Goal: Information Seeking & Learning: Learn about a topic

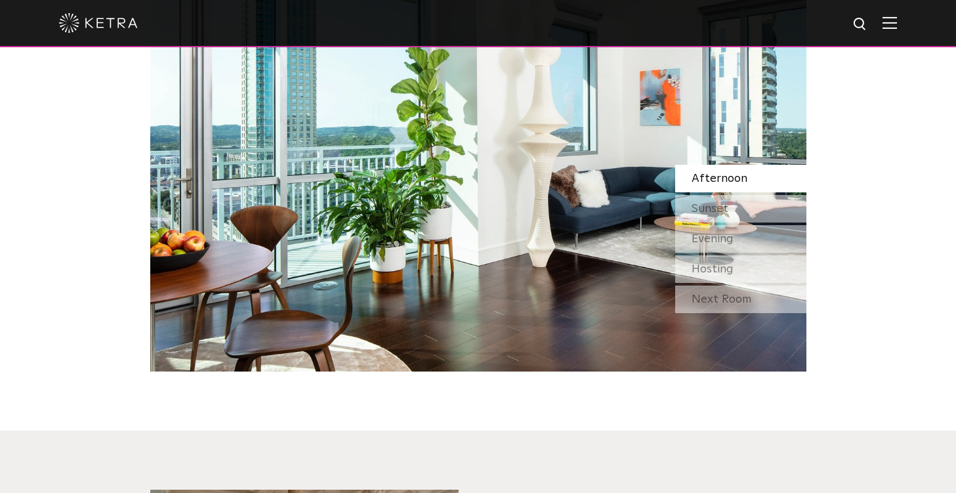
scroll to position [1224, 0]
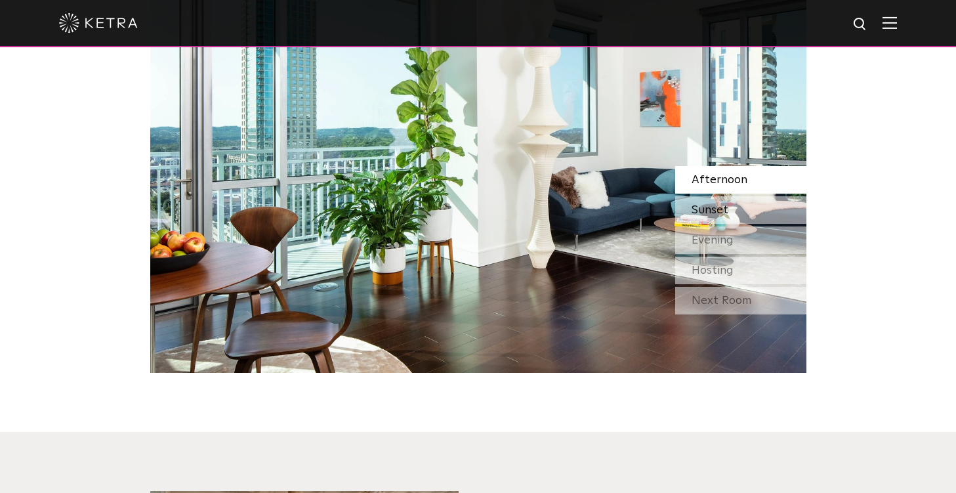
click at [720, 211] on span "Sunset" at bounding box center [709, 210] width 37 height 12
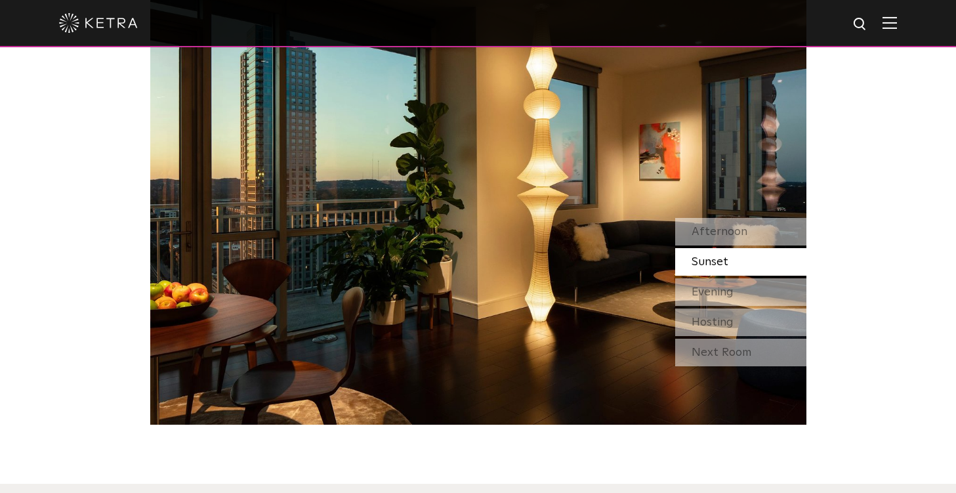
scroll to position [1170, 0]
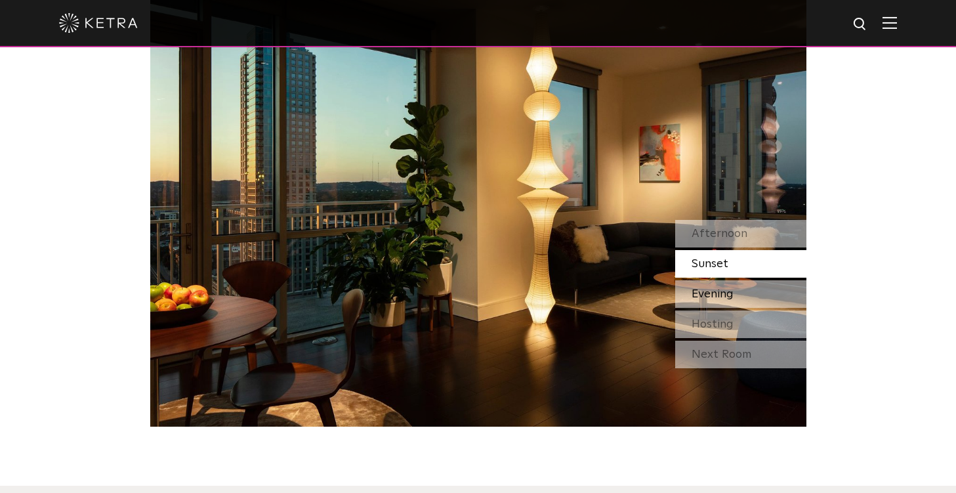
click at [724, 289] on span "Evening" at bounding box center [712, 294] width 42 height 12
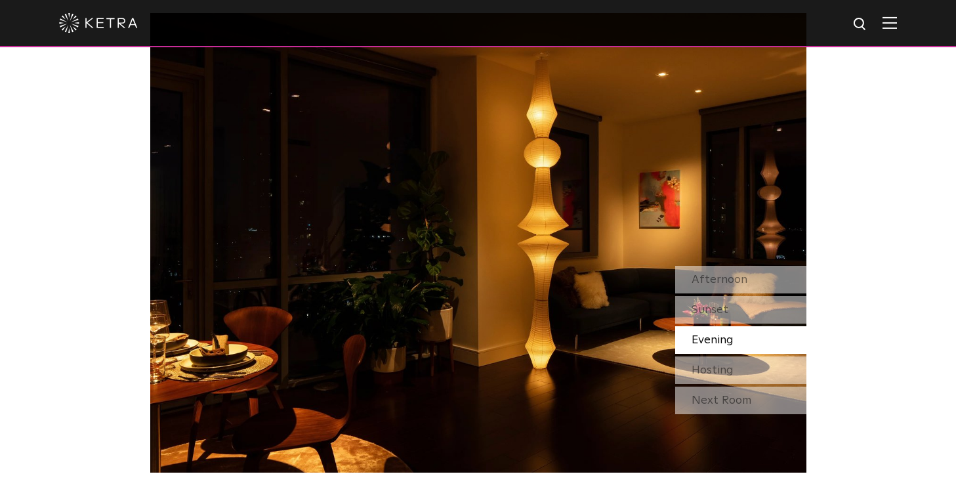
scroll to position [1113, 0]
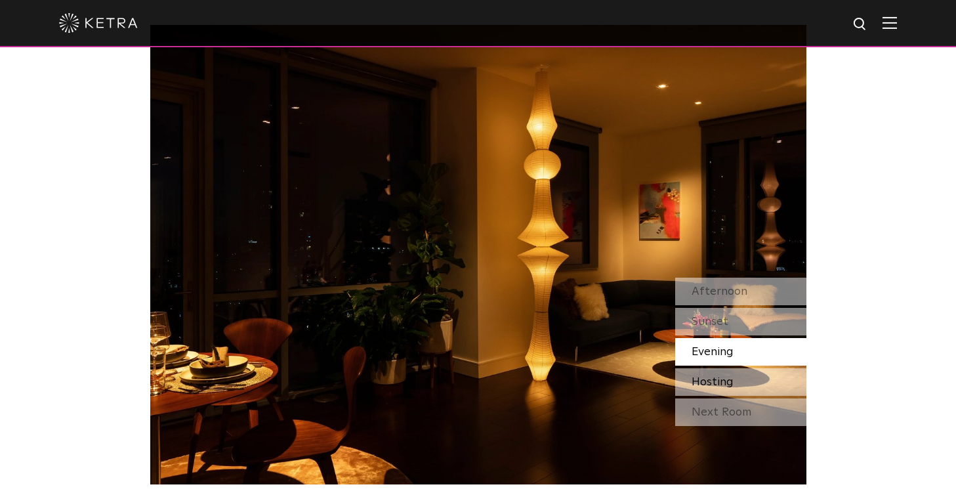
click at [727, 384] on span "Hosting" at bounding box center [712, 382] width 42 height 12
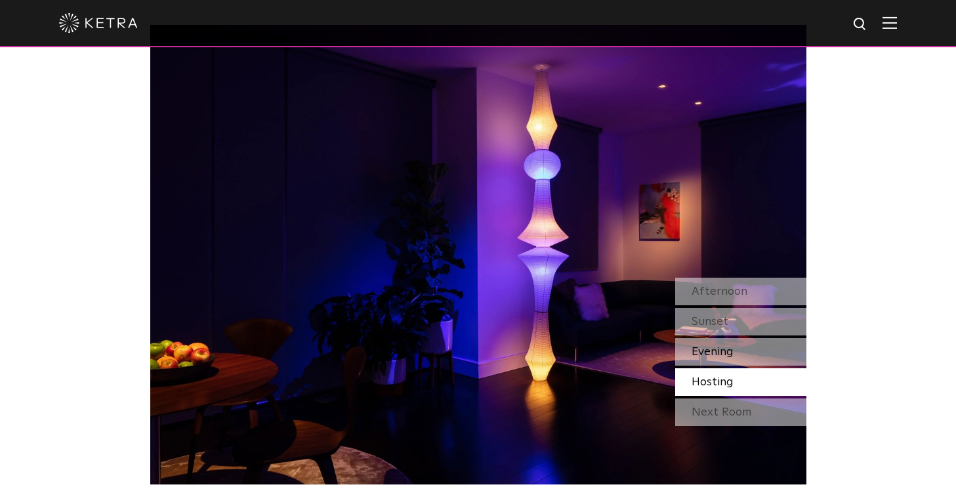
click at [722, 344] on div "Evening" at bounding box center [740, 352] width 131 height 28
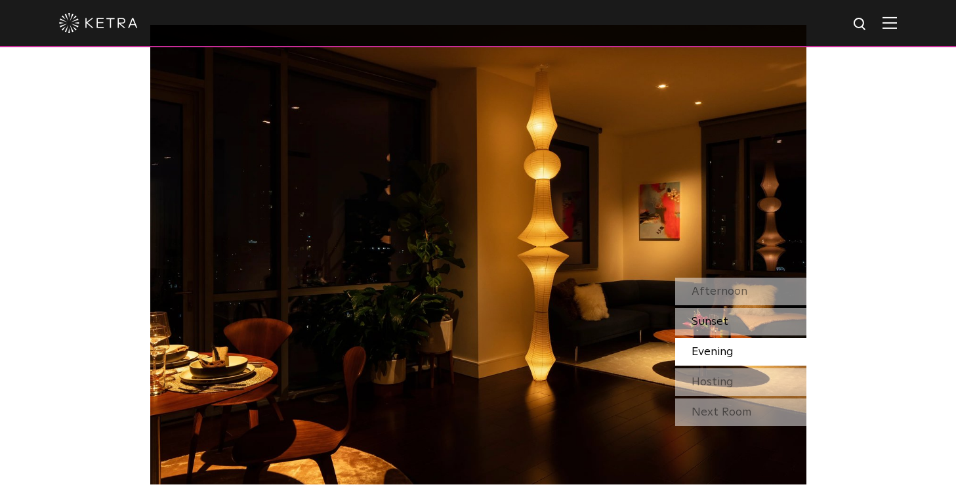
click at [709, 323] on span "Sunset" at bounding box center [709, 322] width 37 height 12
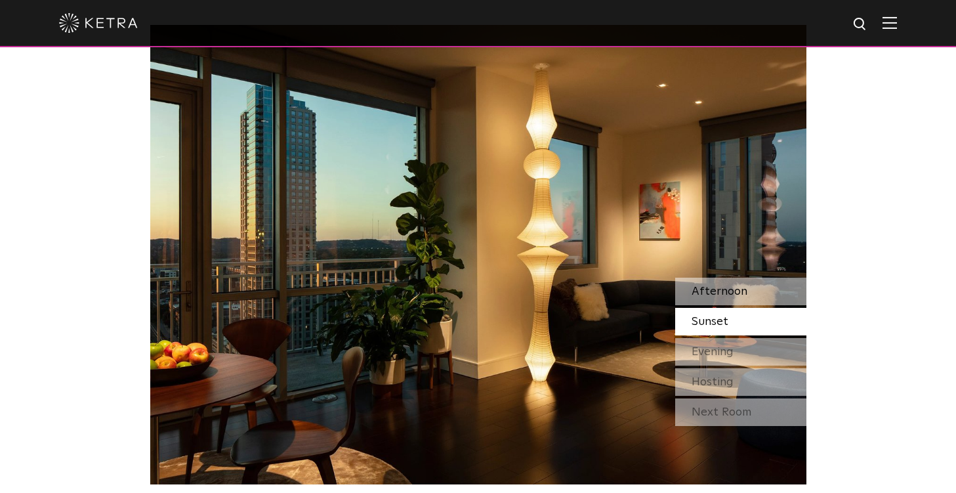
click at [711, 293] on span "Afternoon" at bounding box center [719, 291] width 56 height 12
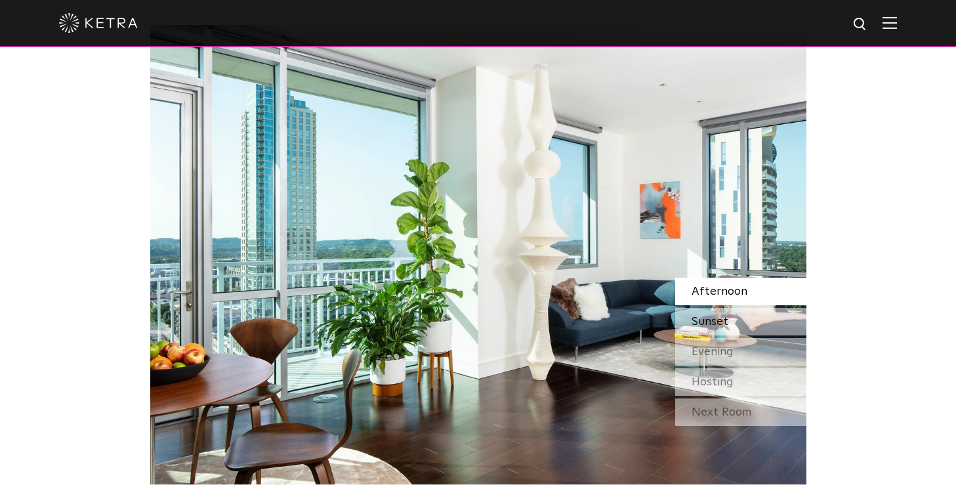
click at [717, 325] on span "Sunset" at bounding box center [709, 322] width 37 height 12
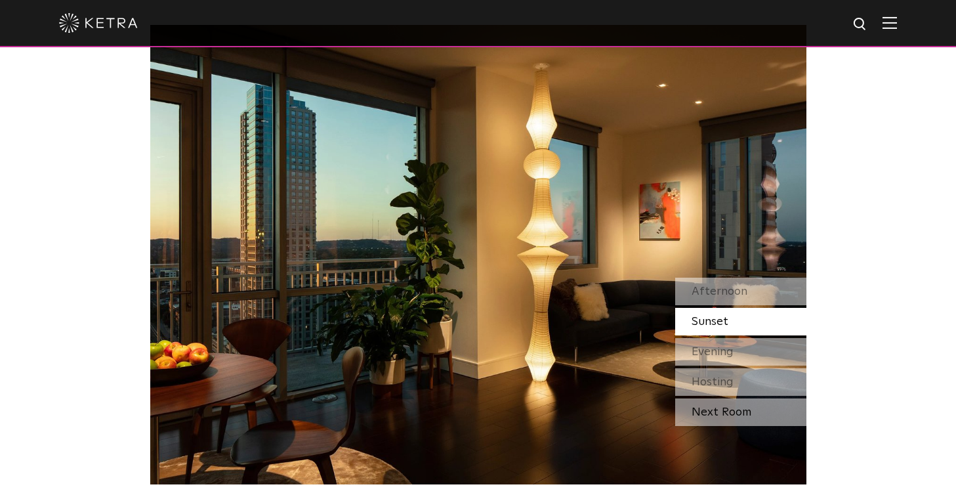
click at [721, 414] on div "Next Room" at bounding box center [740, 412] width 131 height 28
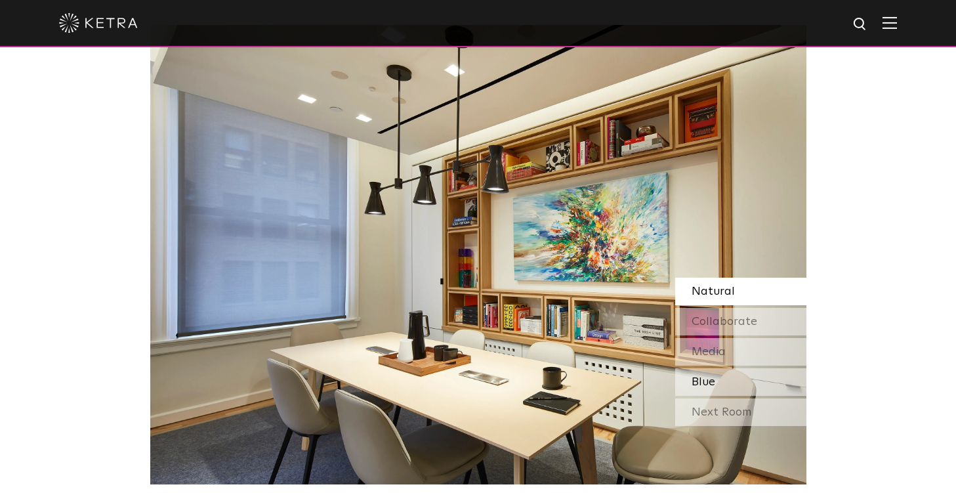
click at [709, 383] on span "Blue" at bounding box center [703, 382] width 24 height 12
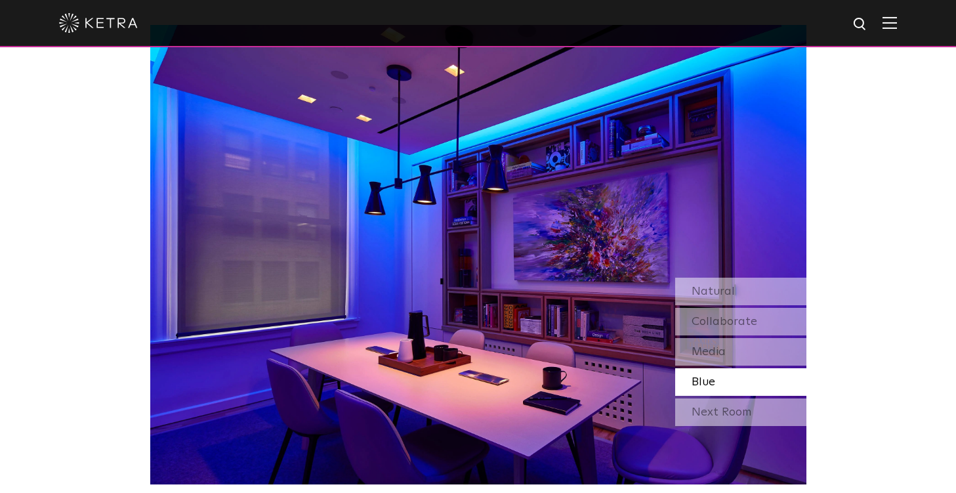
scroll to position [1113, 0]
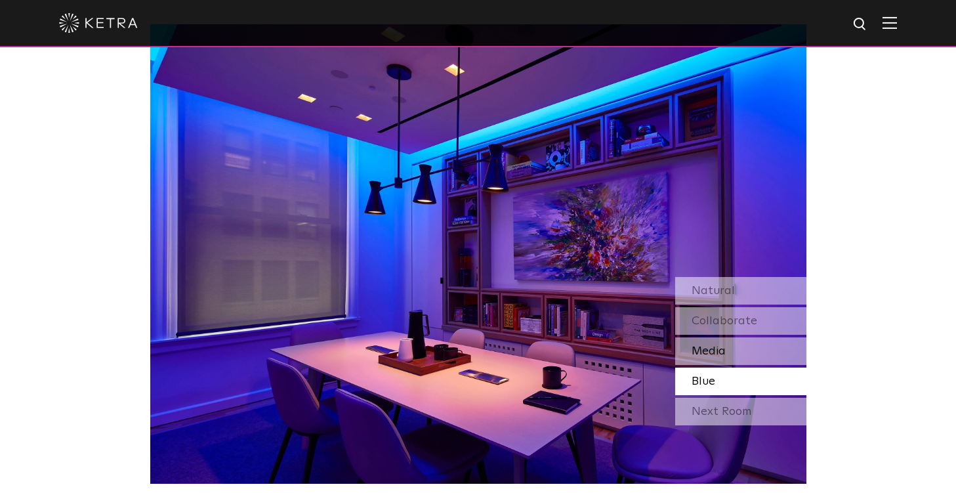
click at [707, 360] on div "Media" at bounding box center [740, 351] width 131 height 28
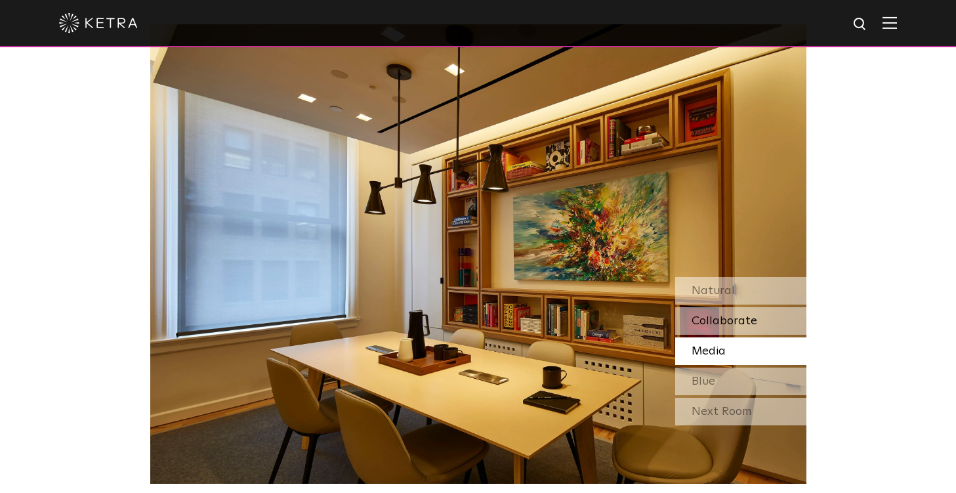
click at [749, 324] on span "Collaborate" at bounding box center [724, 321] width 66 height 12
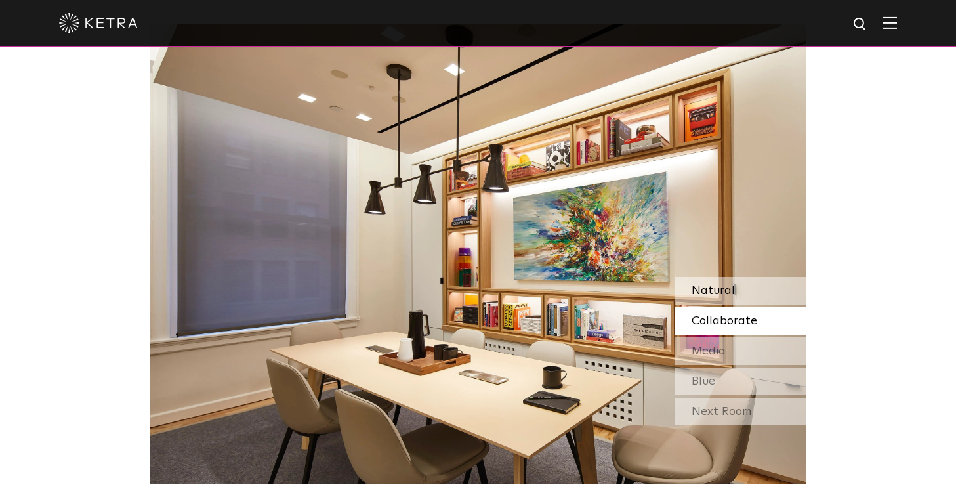
click at [721, 293] on span "Natural" at bounding box center [712, 291] width 43 height 12
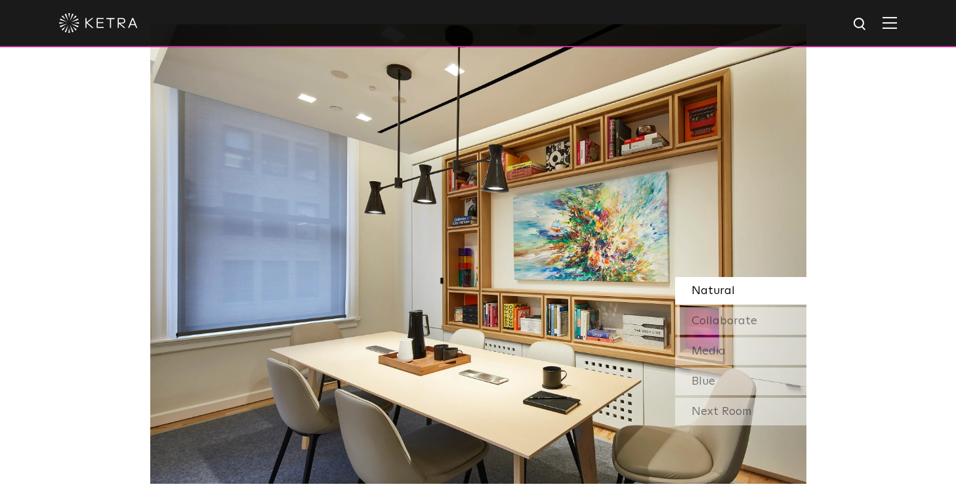
click at [20, 165] on div "Watch Light Transform Experience the transformative nature of light—select a sc…" at bounding box center [478, 162] width 956 height 642
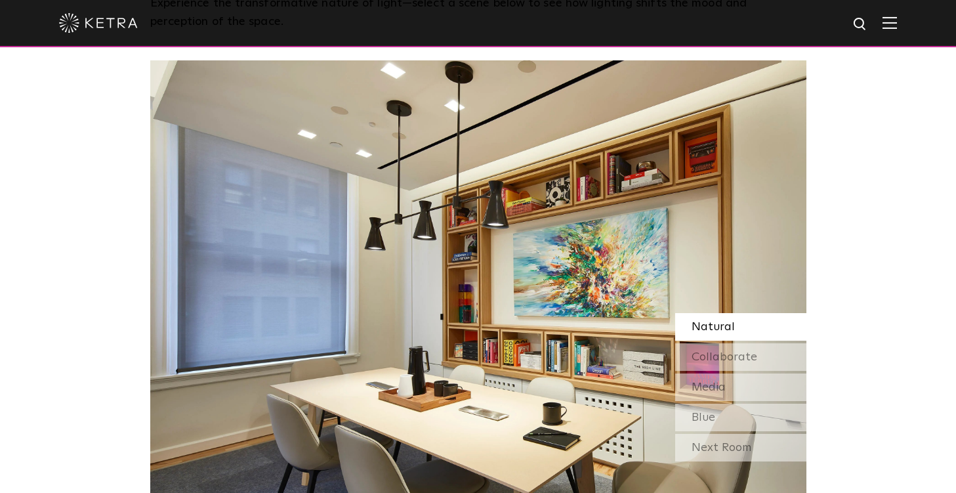
scroll to position [1082, 0]
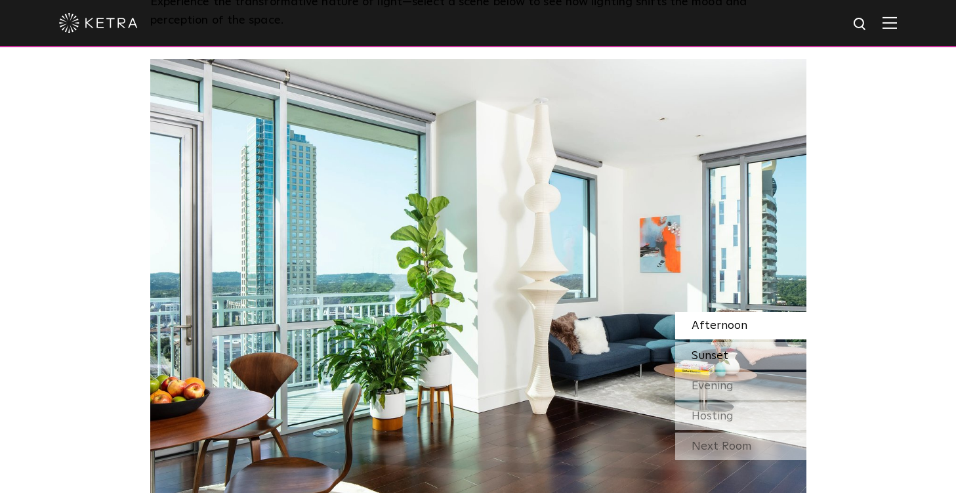
click at [732, 358] on div "Sunset" at bounding box center [740, 356] width 131 height 28
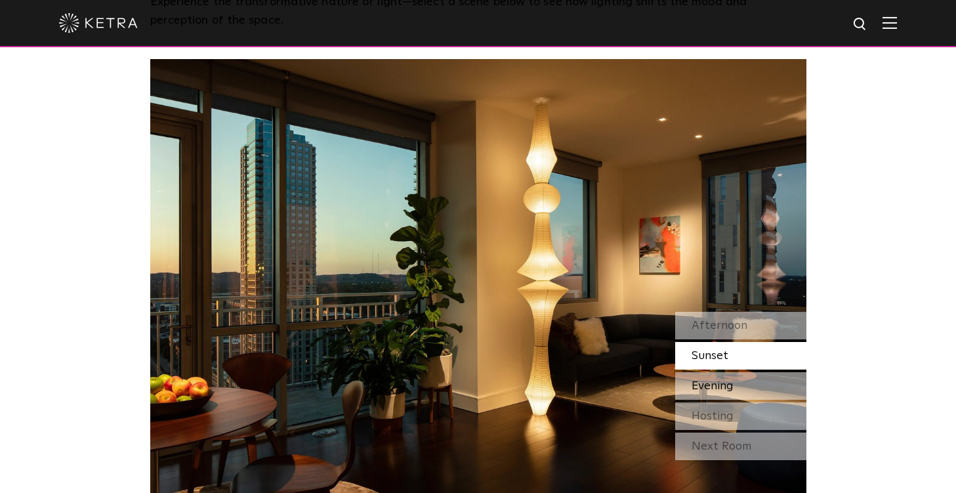
click at [722, 374] on div "Evening" at bounding box center [740, 386] width 131 height 28
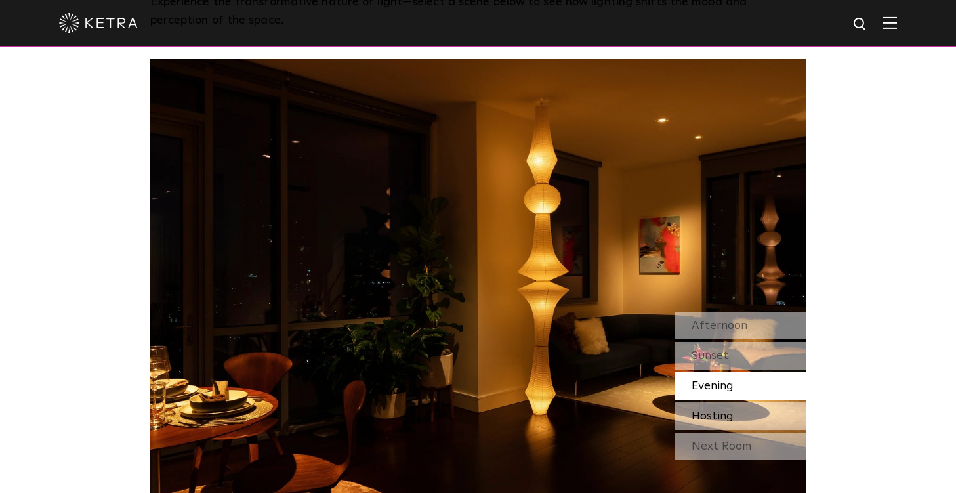
click at [726, 419] on span "Hosting" at bounding box center [712, 416] width 42 height 12
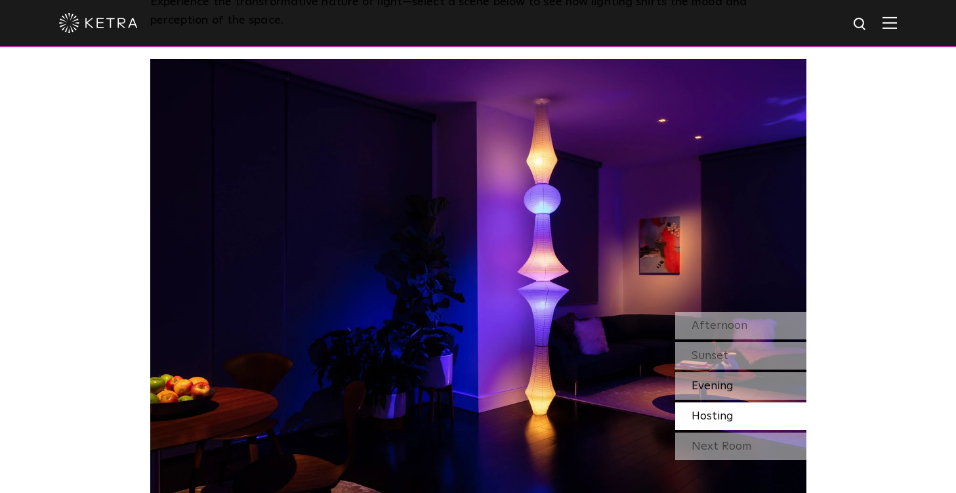
click at [716, 386] on span "Evening" at bounding box center [712, 386] width 42 height 12
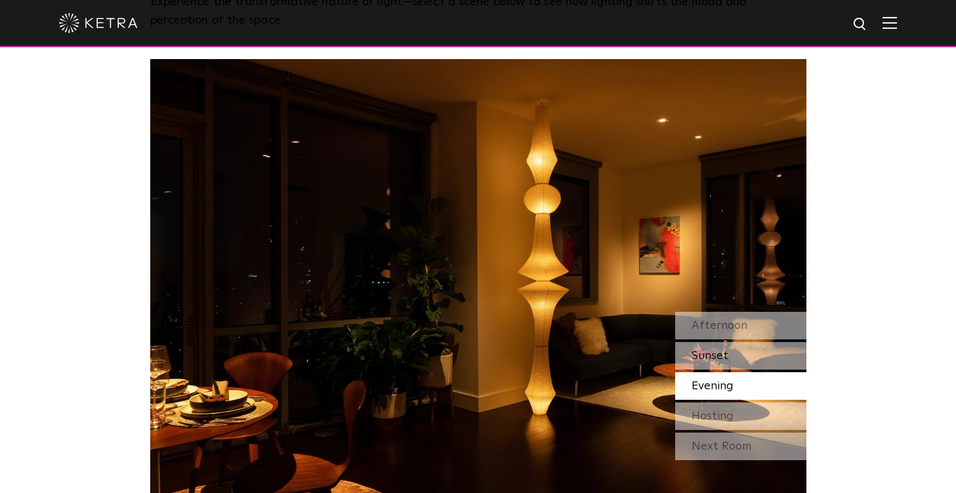
click at [714, 357] on span "Sunset" at bounding box center [709, 356] width 37 height 12
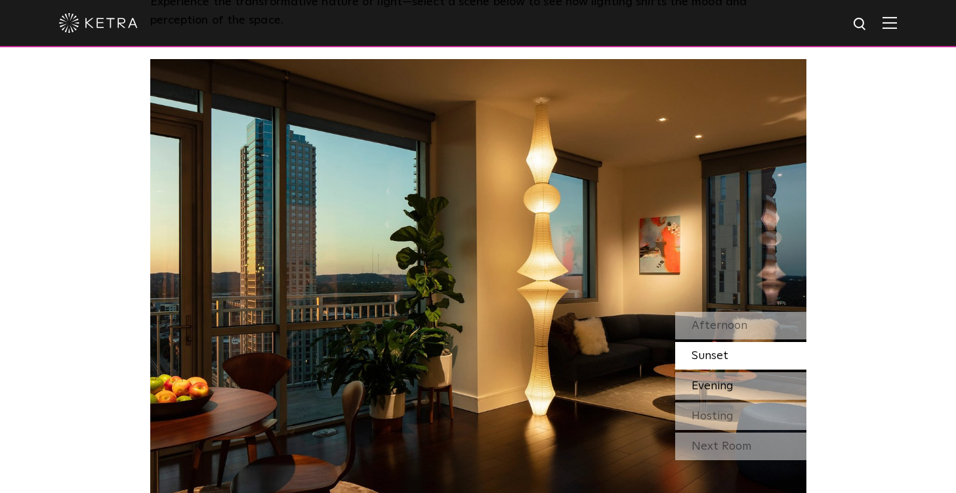
click at [720, 385] on span "Evening" at bounding box center [712, 386] width 42 height 12
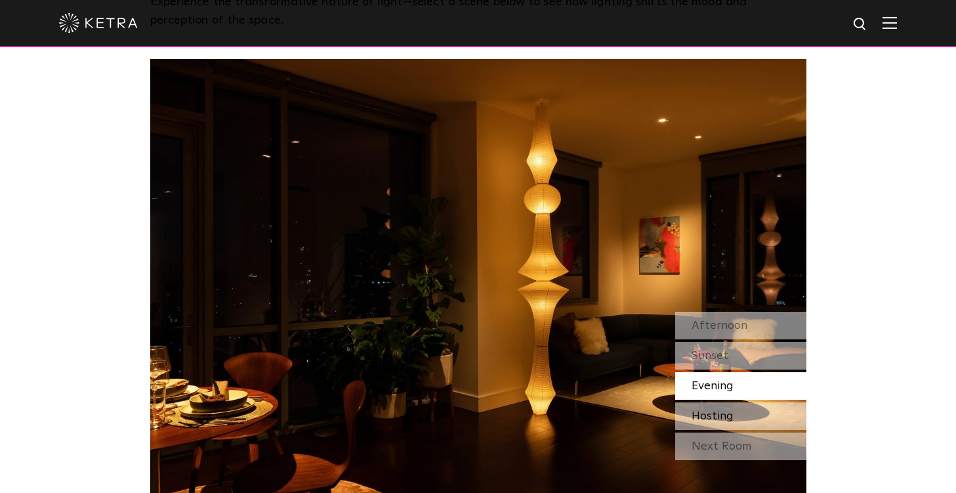
click at [725, 419] on span "Hosting" at bounding box center [712, 416] width 42 height 12
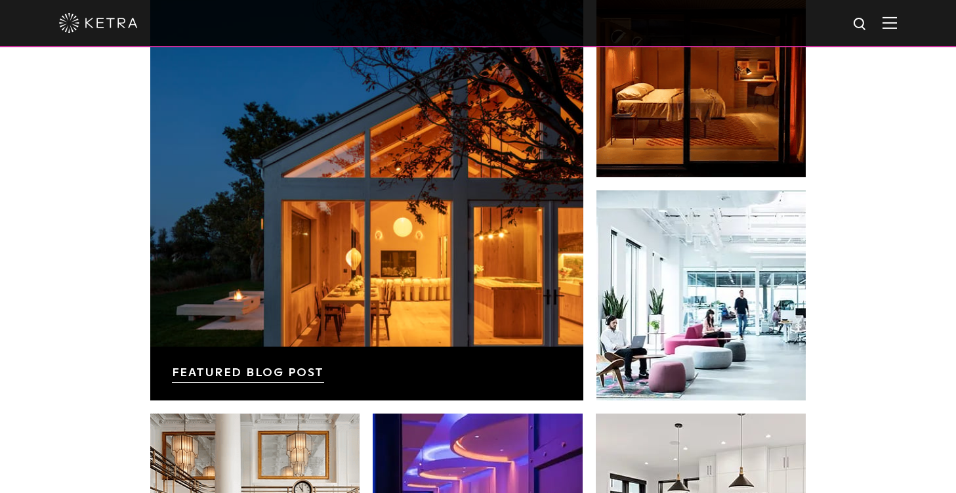
scroll to position [2139, 0]
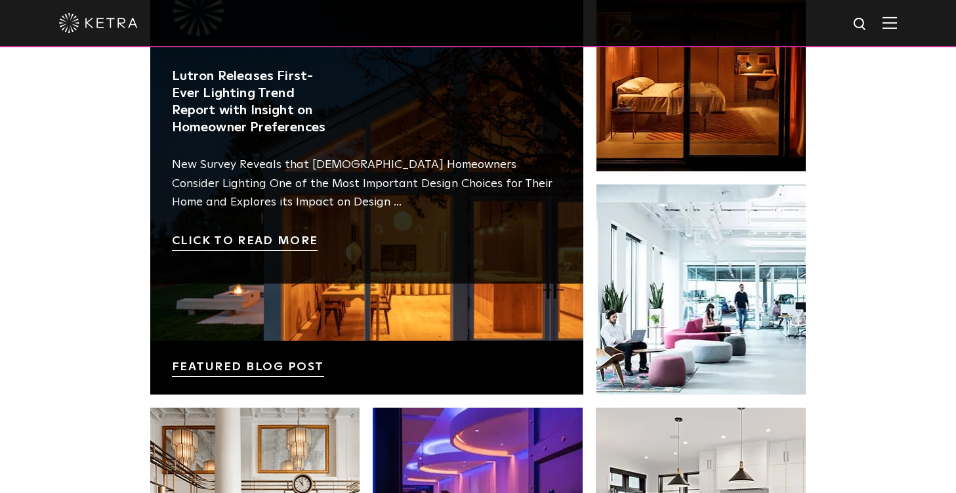
click at [318, 365] on link at bounding box center [366, 177] width 433 height 433
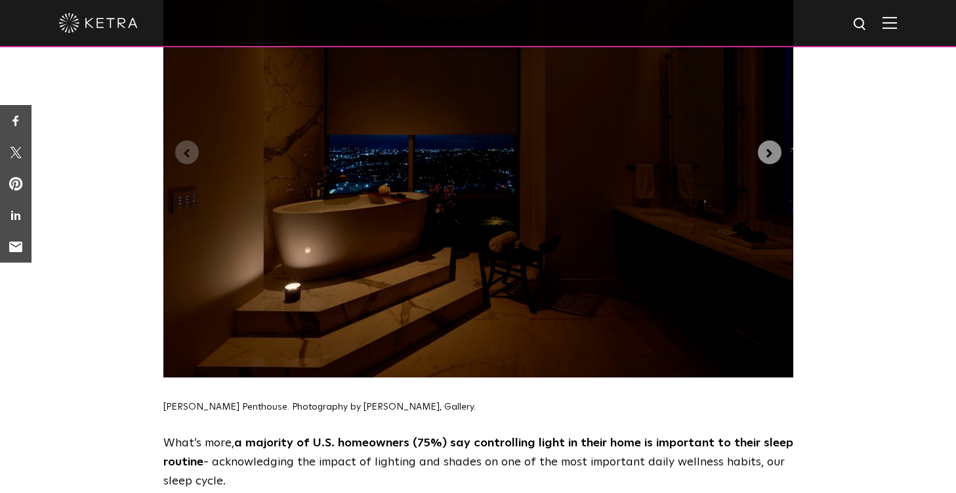
scroll to position [3134, 0]
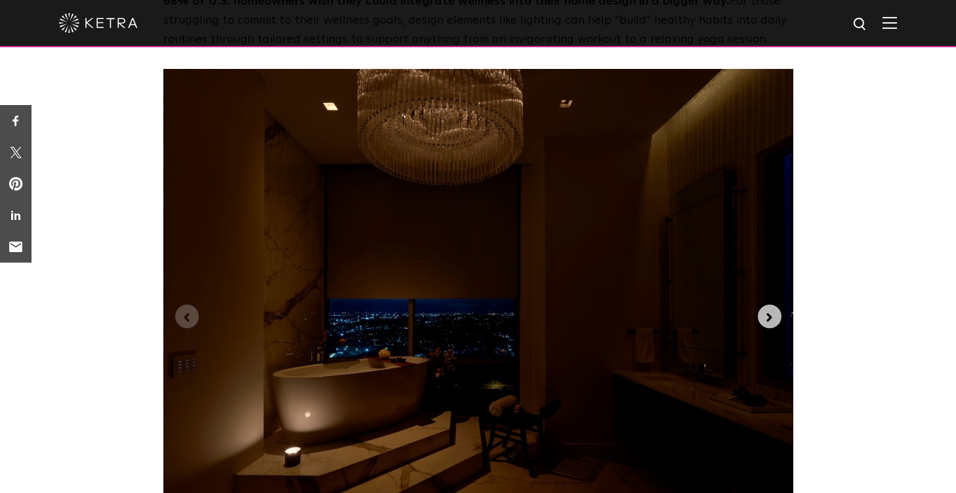
click at [769, 313] on icon "Next slide" at bounding box center [769, 317] width 6 height 9
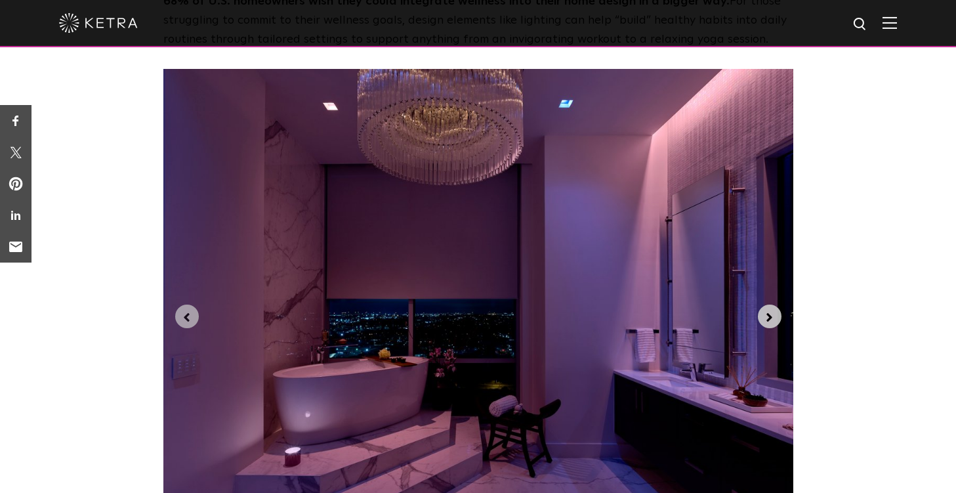
click at [769, 313] on icon "Next slide" at bounding box center [769, 317] width 6 height 9
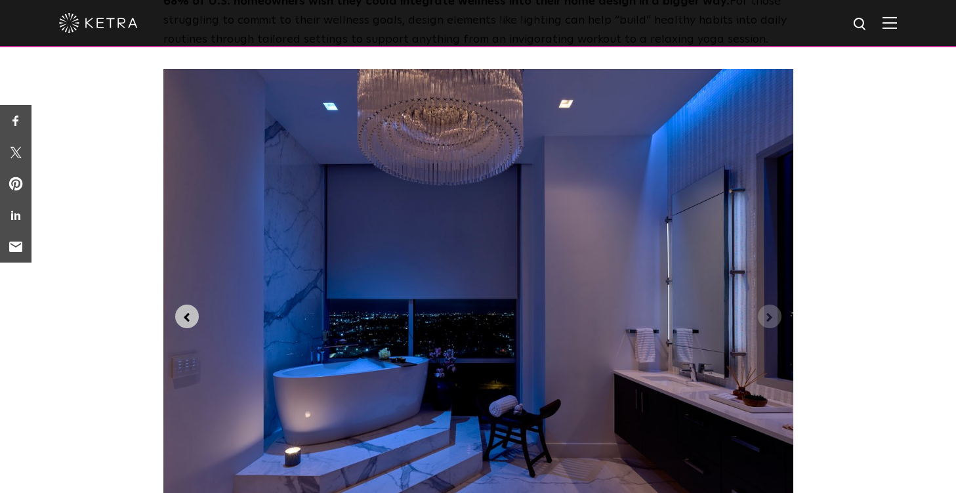
click at [187, 313] on icon "Previous slide" at bounding box center [187, 317] width 6 height 9
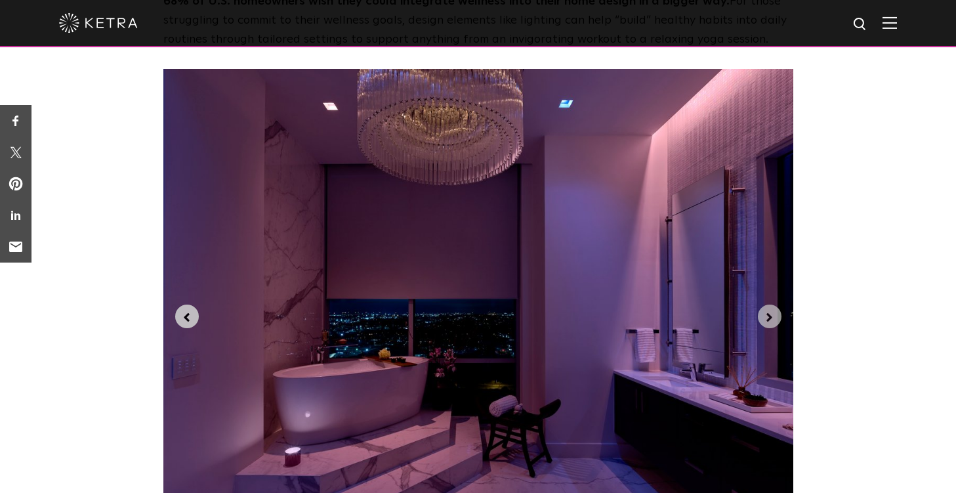
click at [187, 313] on icon "Previous slide" at bounding box center [187, 317] width 6 height 9
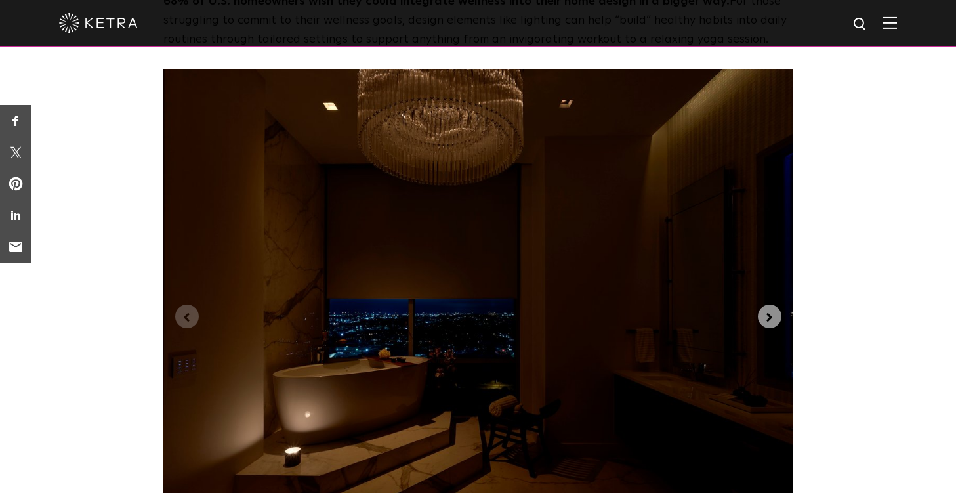
click at [750, 235] on img "1 of 3" at bounding box center [478, 305] width 630 height 472
click at [762, 304] on button "Next slide" at bounding box center [770, 316] width 24 height 24
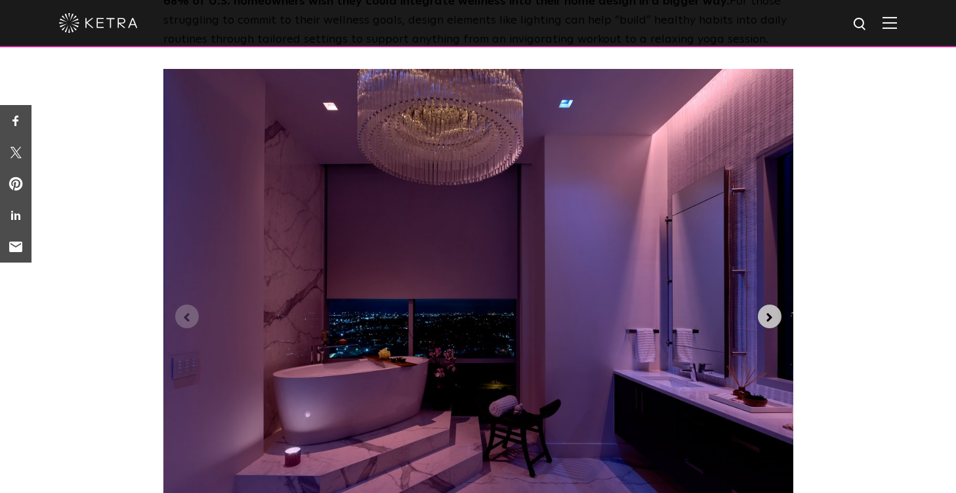
click at [762, 304] on button "Next slide" at bounding box center [770, 316] width 24 height 24
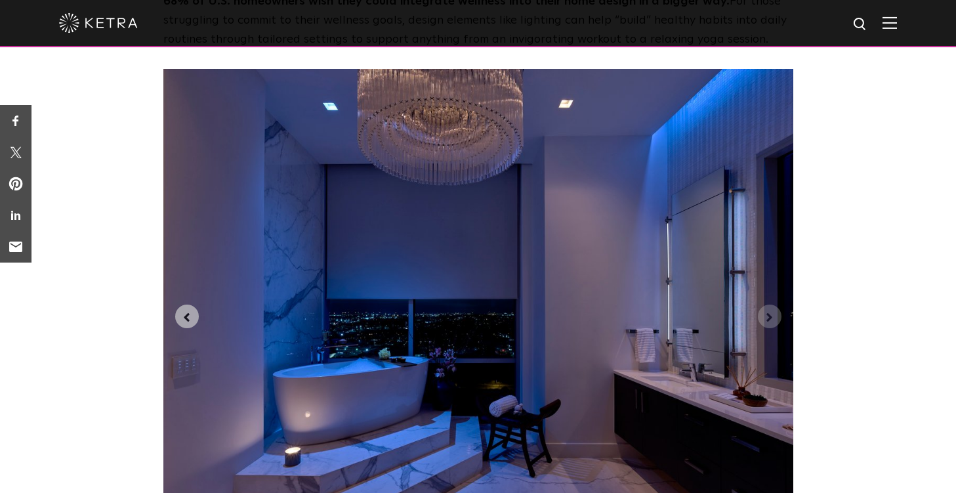
click at [125, 201] on div "New Survey Reveals that U.S Homeowners Consider Lighting One of the Most Import…" at bounding box center [478, 406] width 956 height 6314
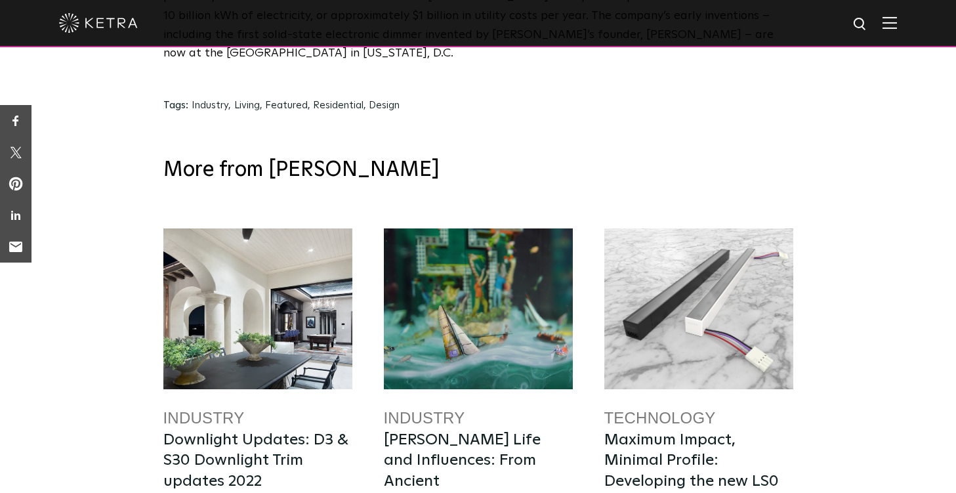
scroll to position [6607, 0]
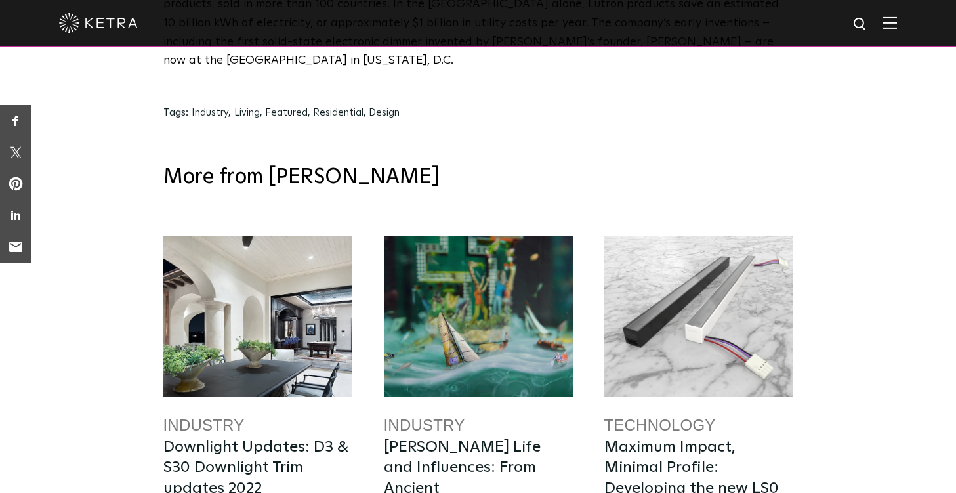
click at [239, 236] on div at bounding box center [257, 316] width 189 height 161
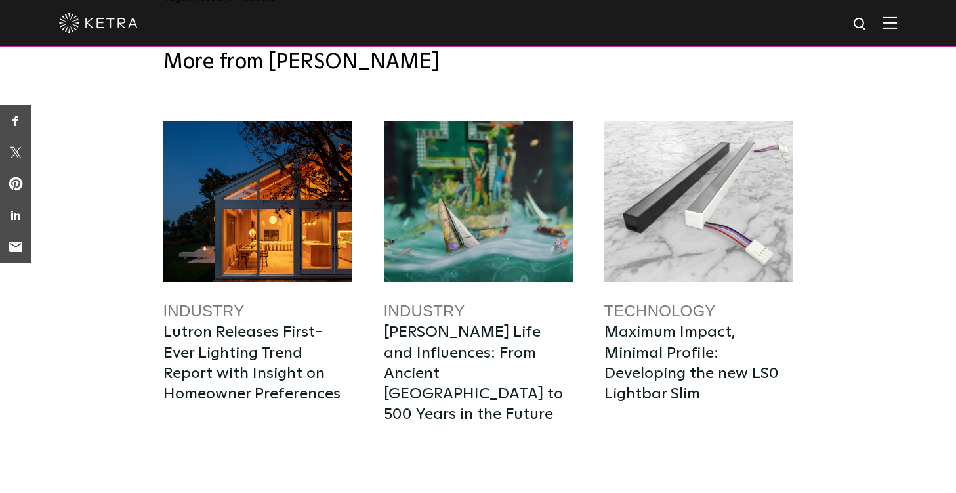
scroll to position [2176, 0]
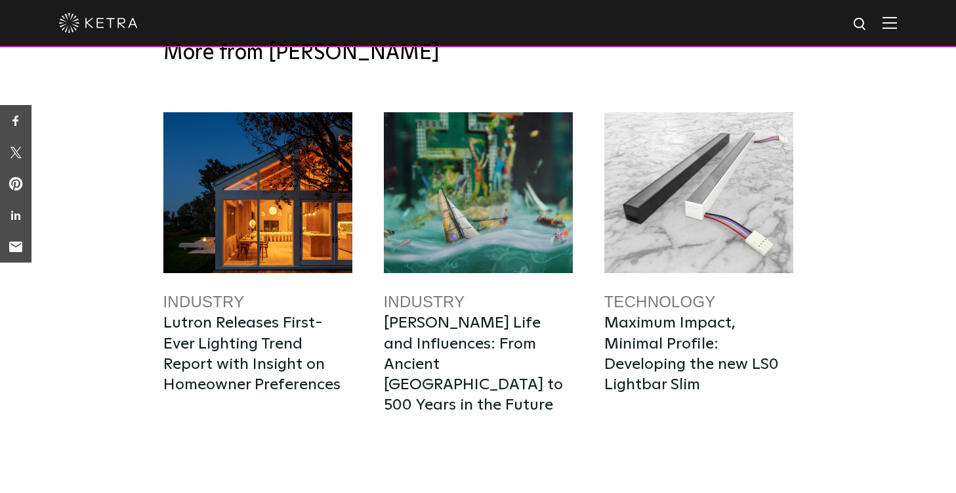
click at [266, 216] on div at bounding box center [257, 192] width 189 height 161
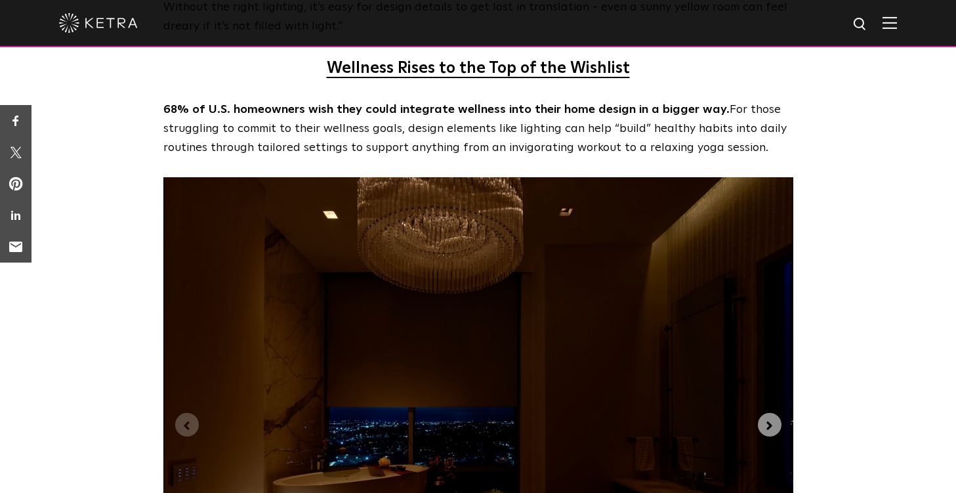
scroll to position [3027, 0]
